Goal: Book appointment/travel/reservation

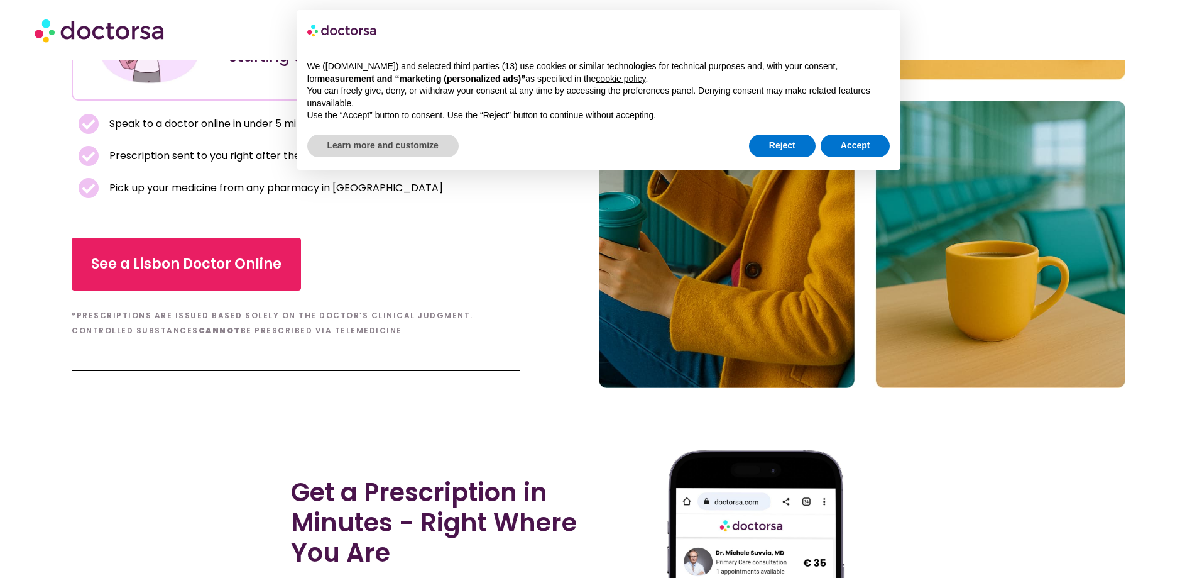
scroll to position [314, 0]
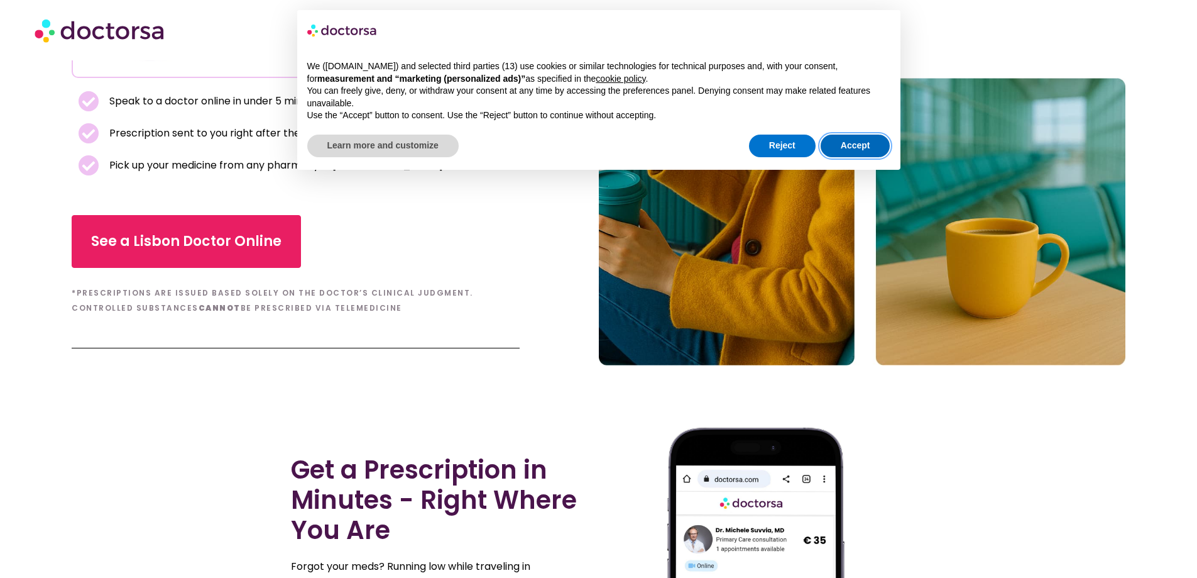
click at [850, 143] on button "Accept" at bounding box center [856, 145] width 70 height 23
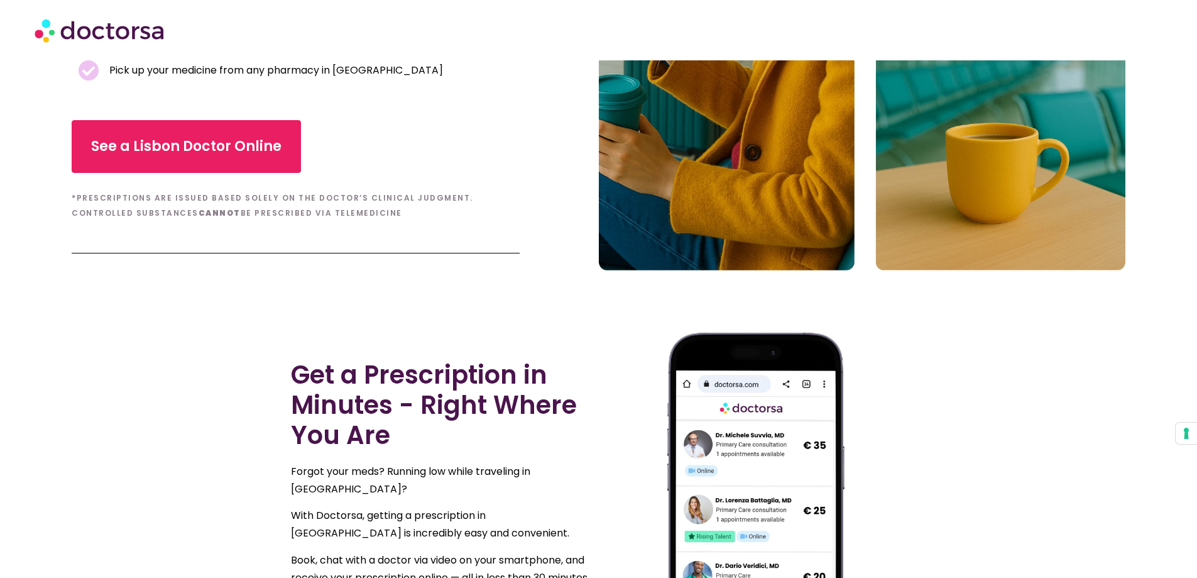
scroll to position [189, 0]
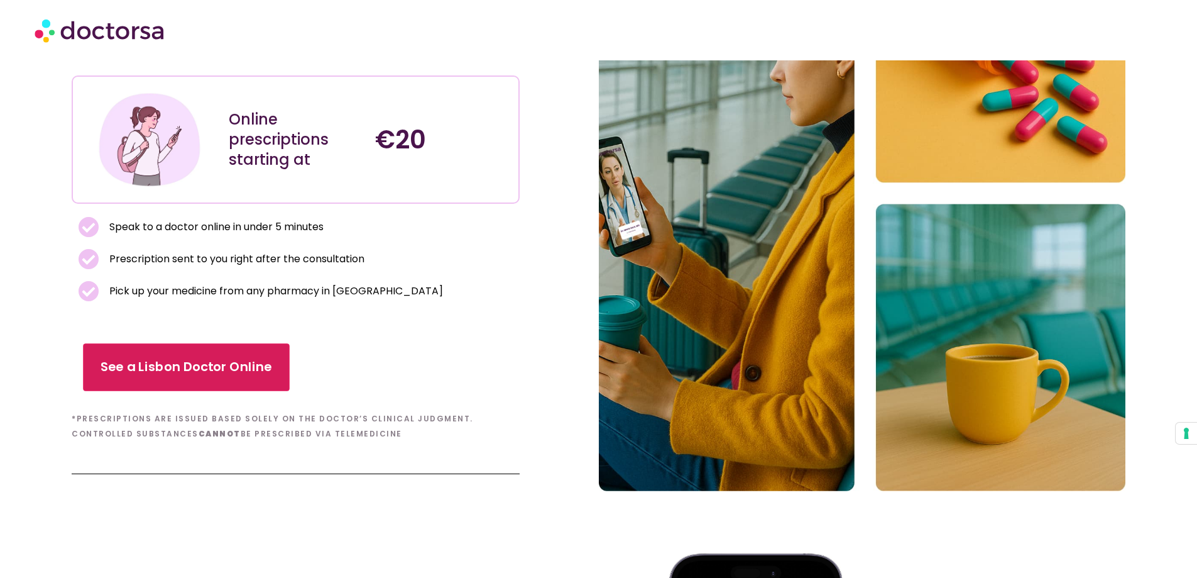
click at [170, 356] on link "See a Lisbon Doctor Online" at bounding box center [187, 367] width 207 height 48
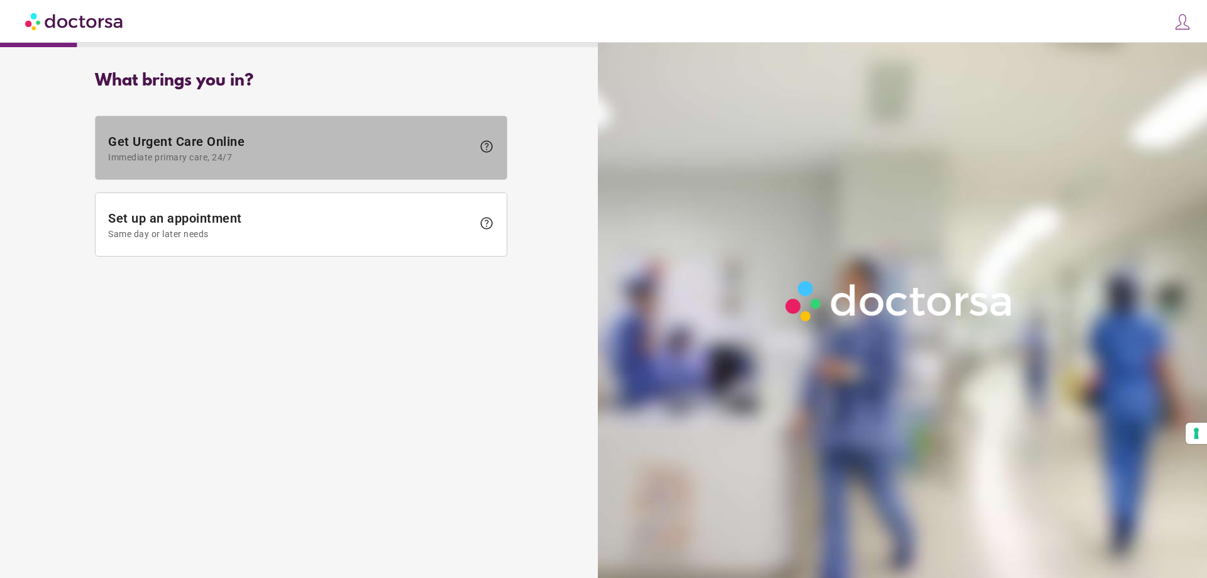
click at [277, 150] on span "Get Urgent Care Online Immediate primary care, 24/7" at bounding box center [290, 148] width 364 height 28
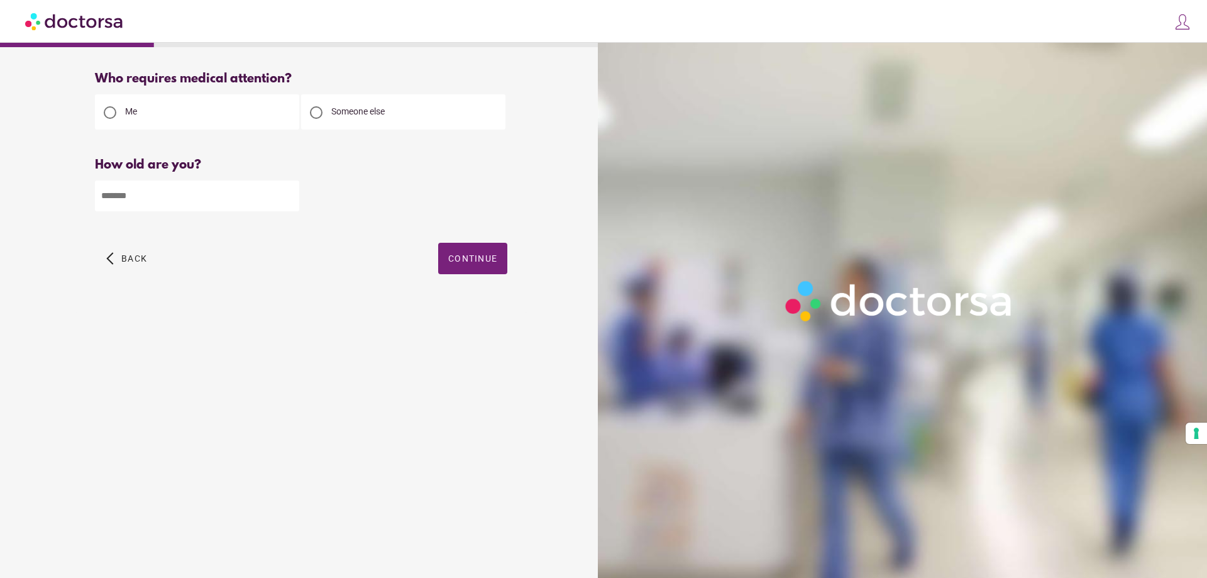
drag, startPoint x: 363, startPoint y: 113, endPoint x: 346, endPoint y: 118, distance: 18.3
click at [363, 112] on span "Someone else" at bounding box center [357, 111] width 53 height 10
click at [205, 124] on div "Me" at bounding box center [197, 111] width 204 height 35
click at [195, 197] on input "number" at bounding box center [197, 195] width 204 height 31
click at [283, 202] on input "number" at bounding box center [197, 195] width 204 height 31
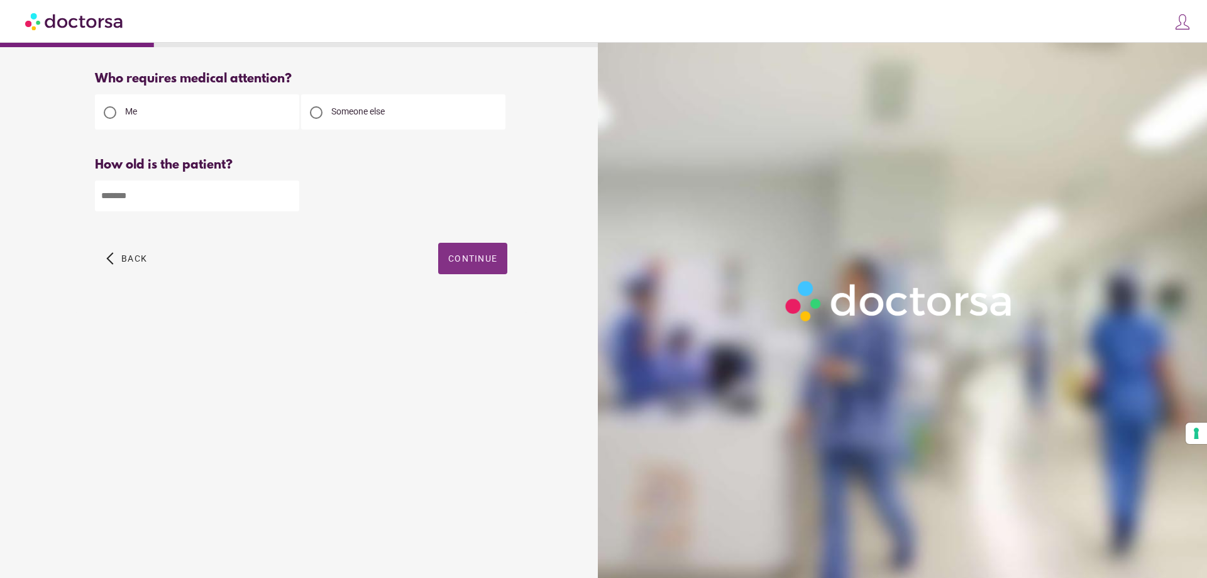
type input "**"
click at [478, 248] on span "button" at bounding box center [472, 258] width 69 height 31
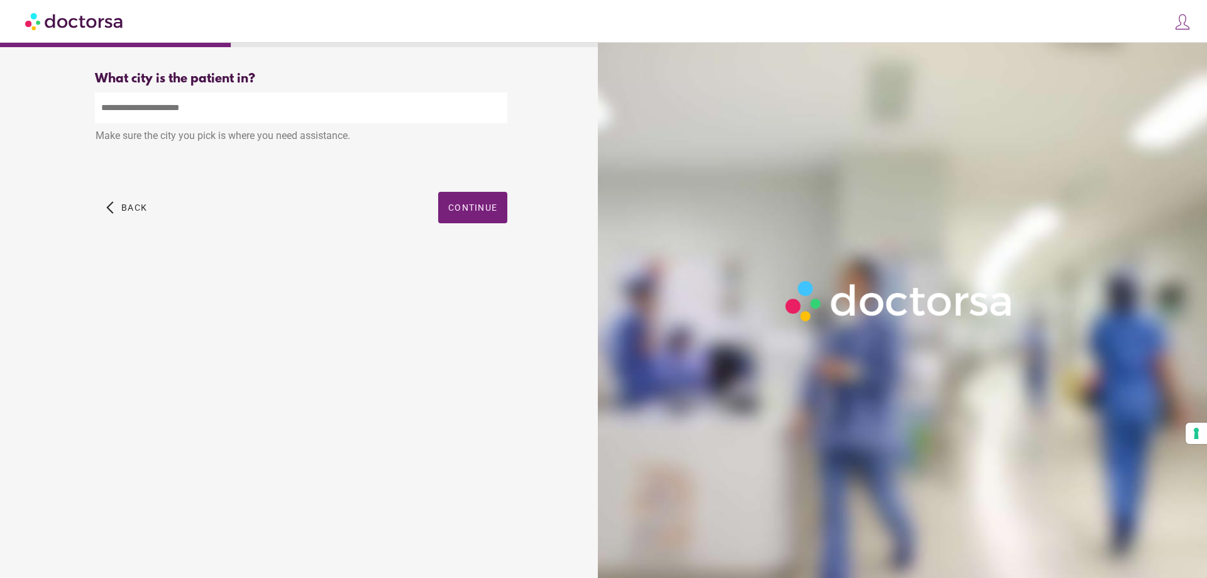
click at [276, 110] on input "text" at bounding box center [301, 107] width 412 height 31
click at [469, 200] on span "button" at bounding box center [472, 207] width 69 height 31
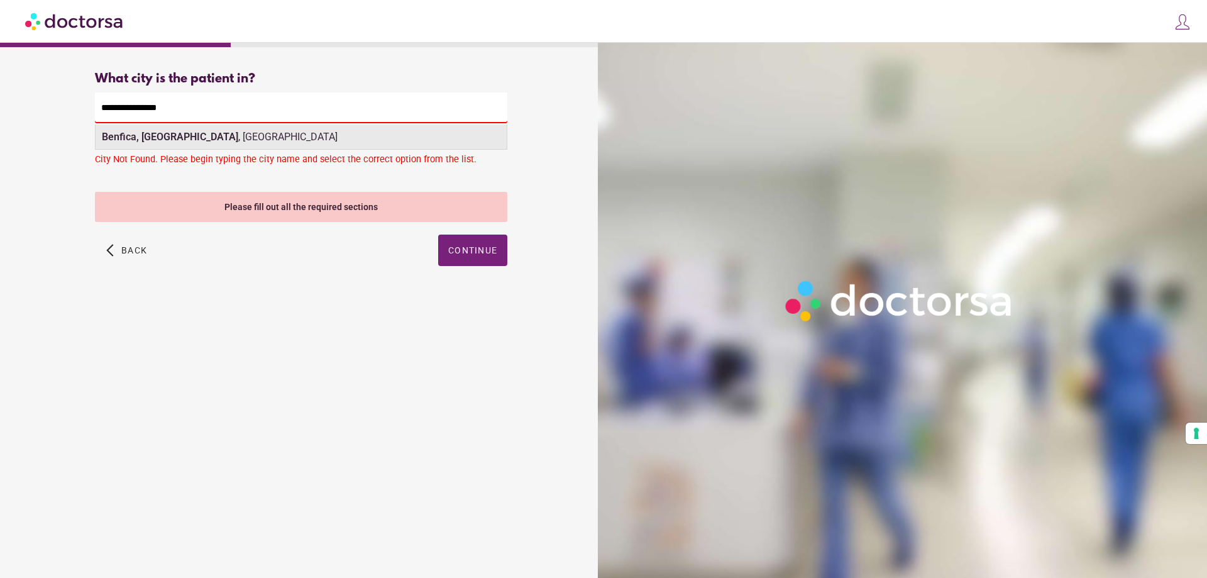
click at [256, 128] on div "Benfica, Lisbon , Portugal" at bounding box center [301, 136] width 411 height 25
type input "**********"
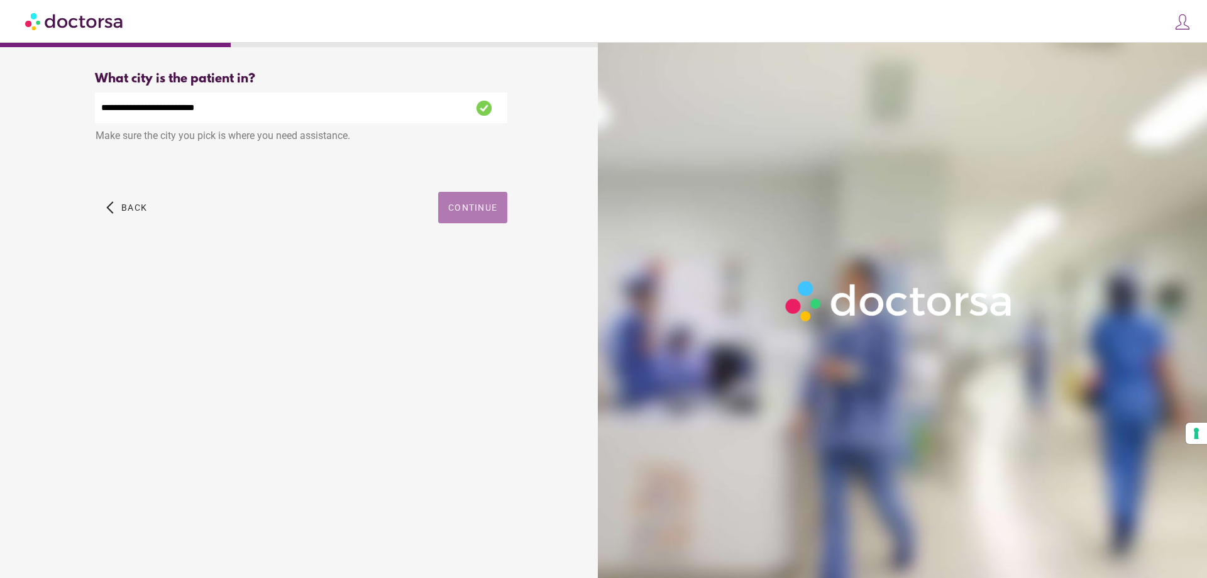
click at [470, 209] on span "Continue" at bounding box center [472, 207] width 49 height 10
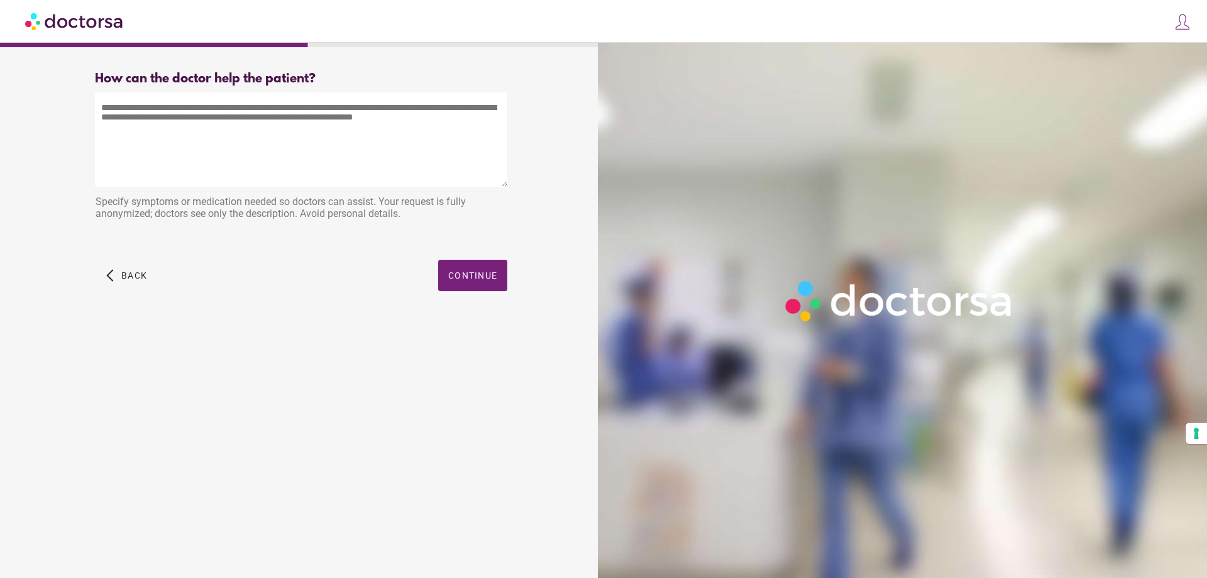
click at [341, 126] on textarea at bounding box center [301, 139] width 412 height 94
type textarea "**********"
click at [462, 270] on span "button" at bounding box center [472, 275] width 69 height 31
